Goal: Task Accomplishment & Management: Use online tool/utility

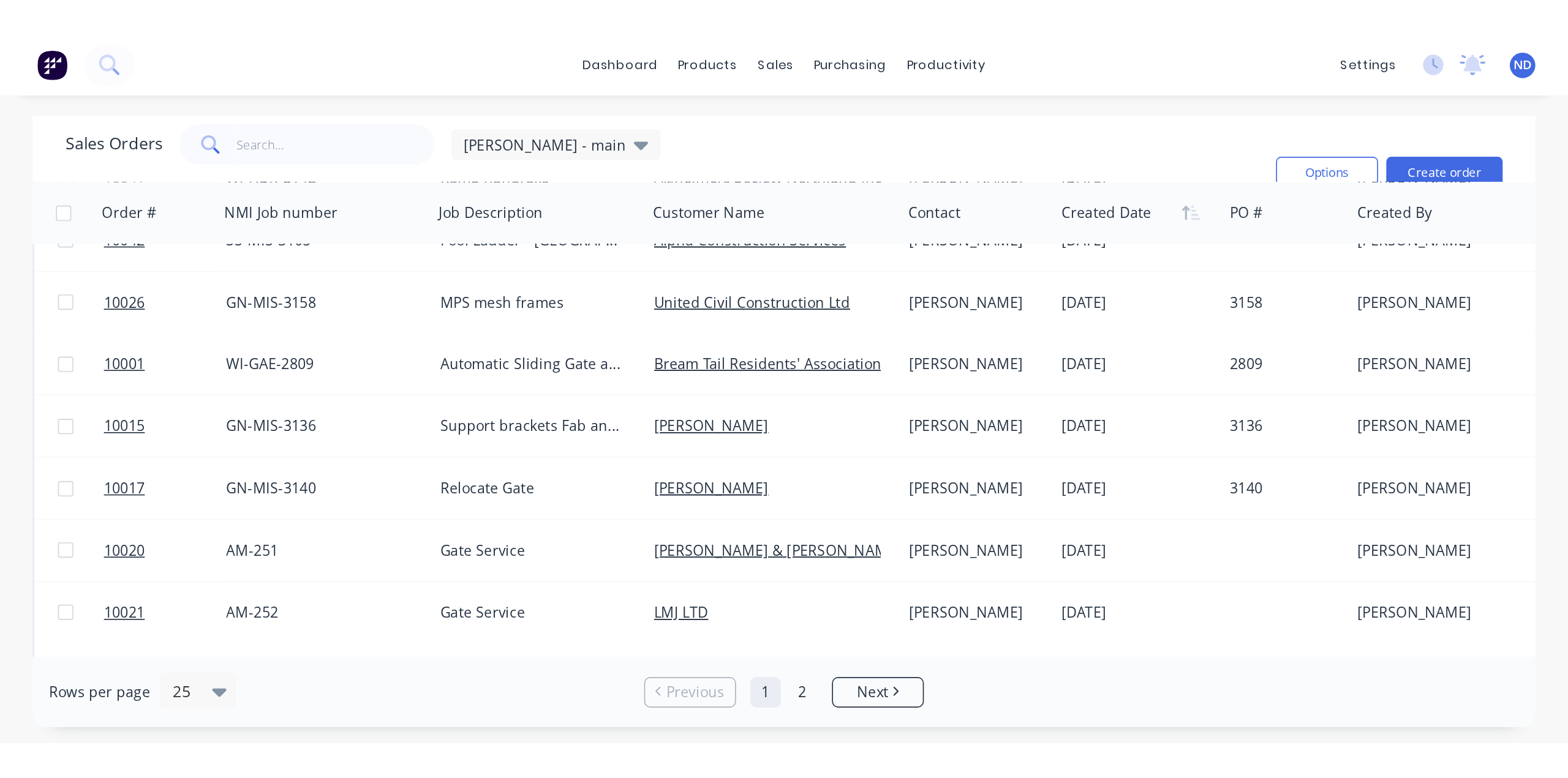
scroll to position [245, 0]
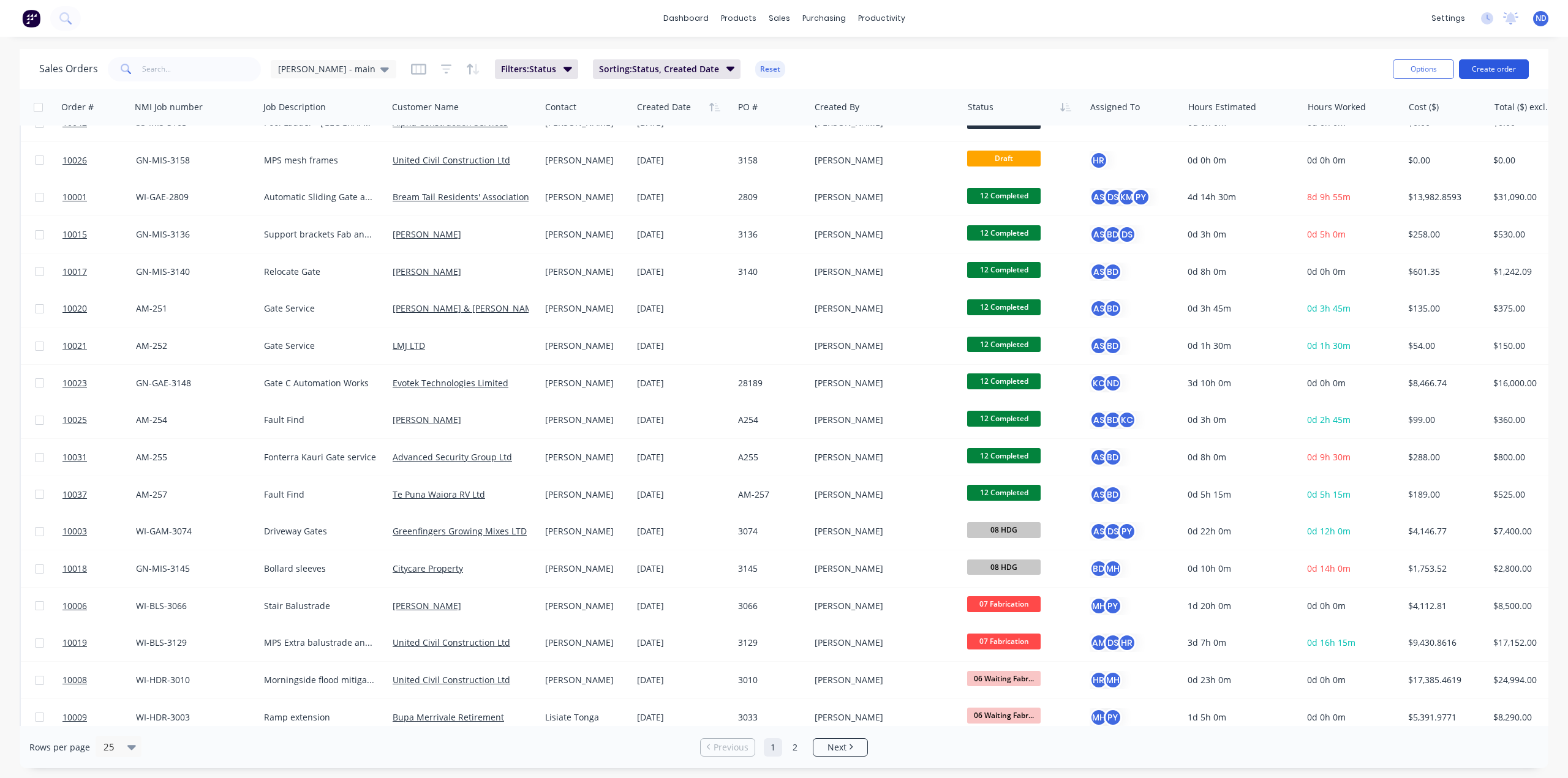
click at [940, 64] on button "Create order" at bounding box center [1493, 69] width 70 height 20
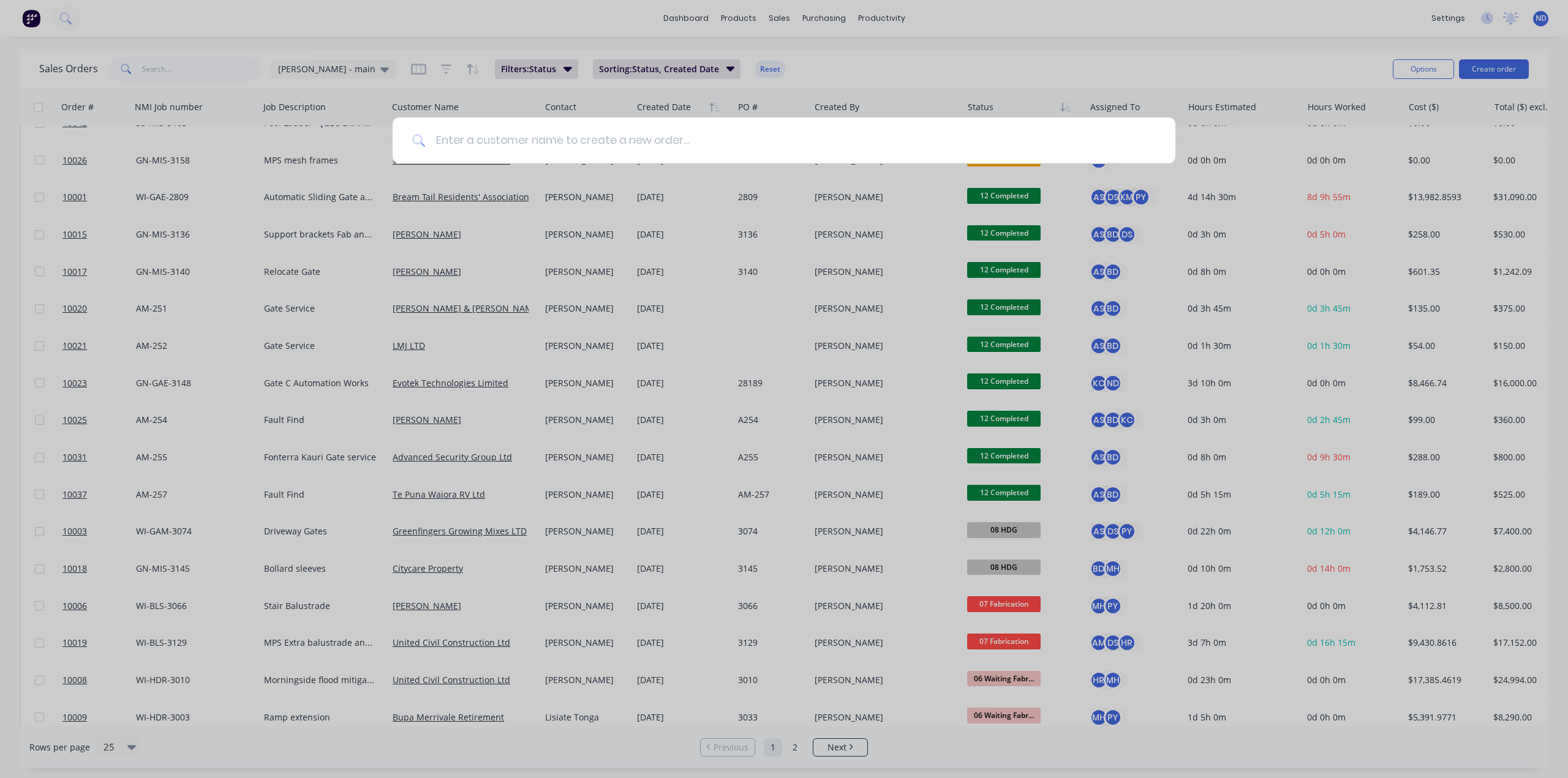
click at [568, 140] on input at bounding box center [790, 141] width 730 height 46
type input "T"
type input "Cash sale"
